Goal: Check status: Check status

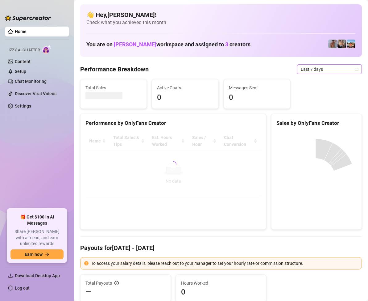
click at [347, 69] on span "Last 7 days" at bounding box center [329, 69] width 57 height 9
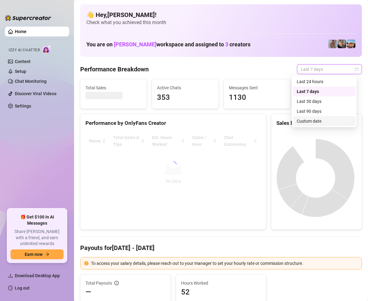
click at [313, 120] on div "Custom date" at bounding box center [324, 121] width 55 height 7
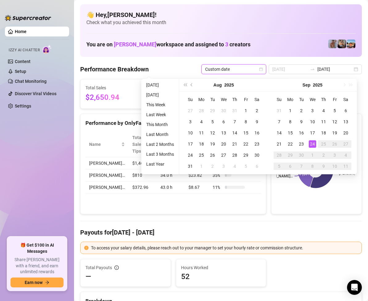
type input "[DATE]"
click at [312, 141] on div "24" at bounding box center [312, 143] width 7 height 7
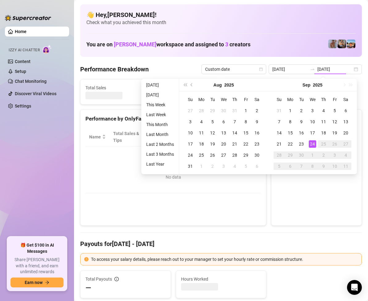
type input "[DATE]"
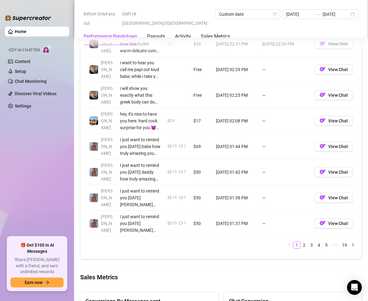
scroll to position [772, 0]
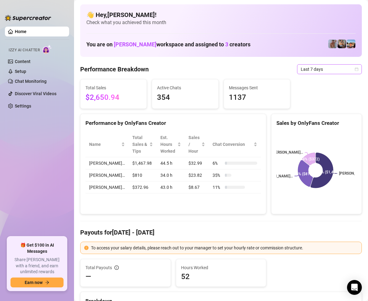
click at [334, 70] on span "Last 7 days" at bounding box center [329, 69] width 57 height 9
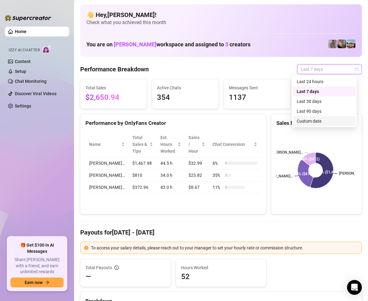
click at [320, 123] on div "Custom date" at bounding box center [324, 121] width 55 height 7
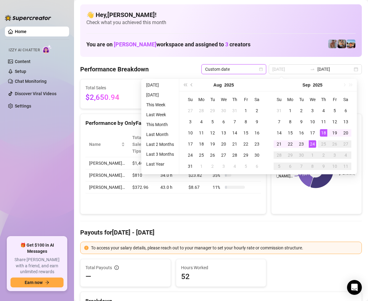
type input "2025-09-18"
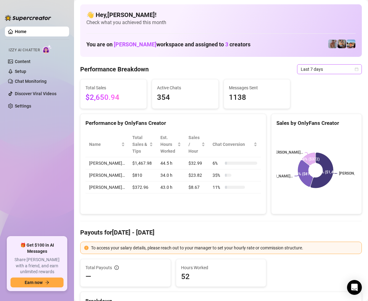
click at [346, 72] on span "Last 7 days" at bounding box center [329, 69] width 57 height 9
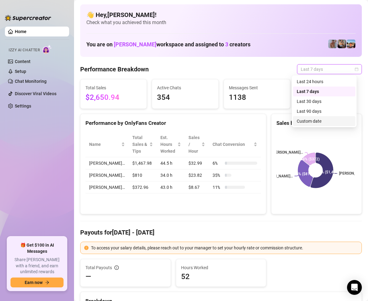
click at [316, 123] on div "Custom date" at bounding box center [324, 121] width 55 height 7
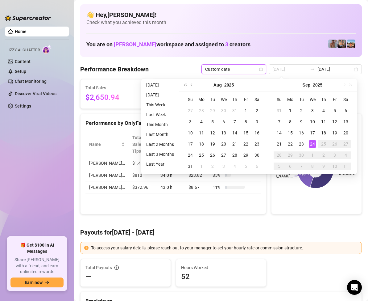
type input "[DATE]"
click at [313, 142] on div "24" at bounding box center [312, 143] width 7 height 7
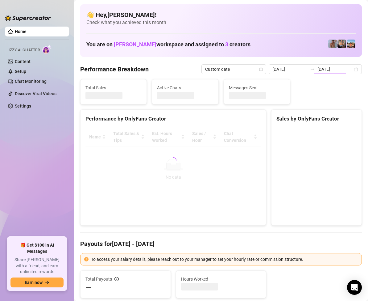
type input "[DATE]"
click at [313, 142] on canvas at bounding box center [316, 173] width 78 height 93
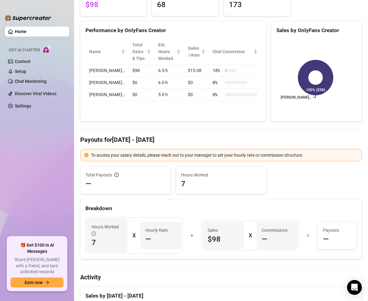
scroll to position [31, 0]
